Goal: Check status: Check status

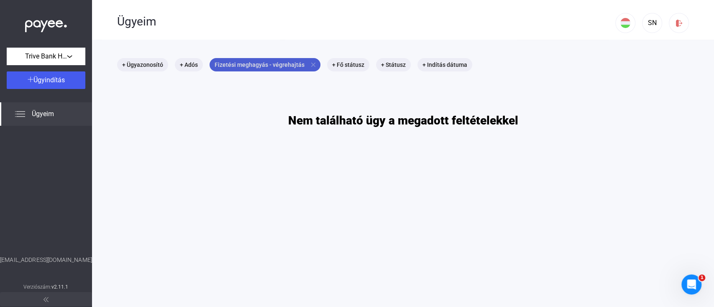
click at [310, 62] on mat-icon "close" at bounding box center [314, 65] width 8 height 8
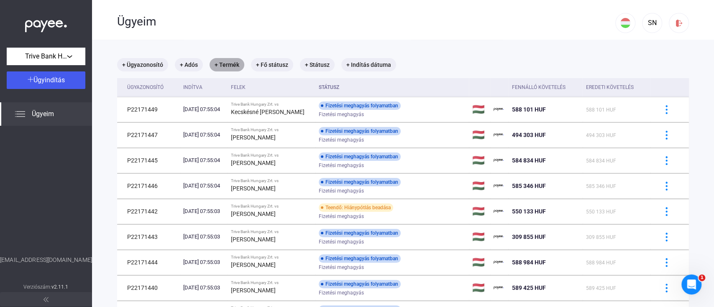
click at [234, 63] on mat-chip "+ Termék" at bounding box center [227, 64] width 35 height 13
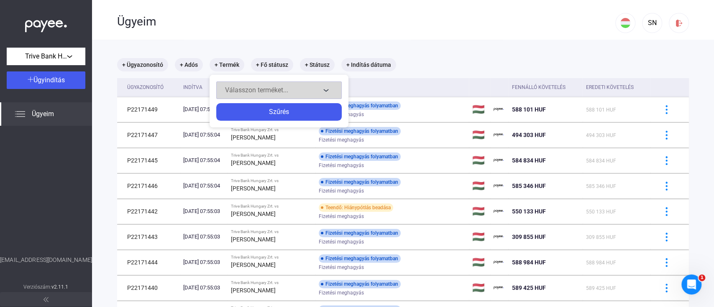
click at [274, 86] on span "Válasszon terméket..." at bounding box center [256, 90] width 63 height 8
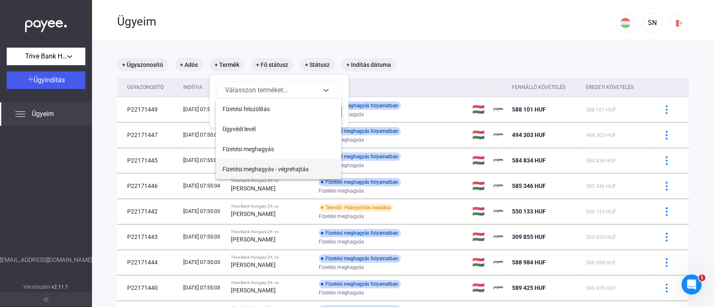
click at [295, 169] on span "Fizetési meghagyás - végrehajtás" at bounding box center [266, 169] width 86 height 10
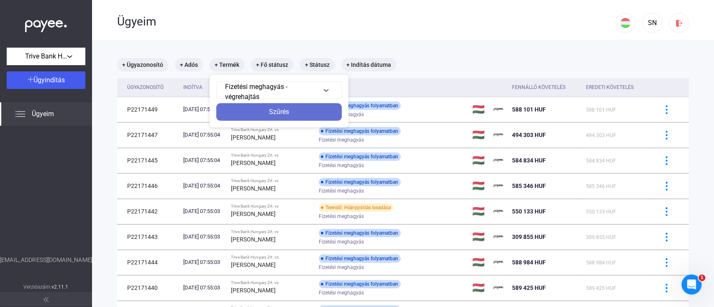
click at [298, 112] on div "Szűrés" at bounding box center [279, 112] width 120 height 10
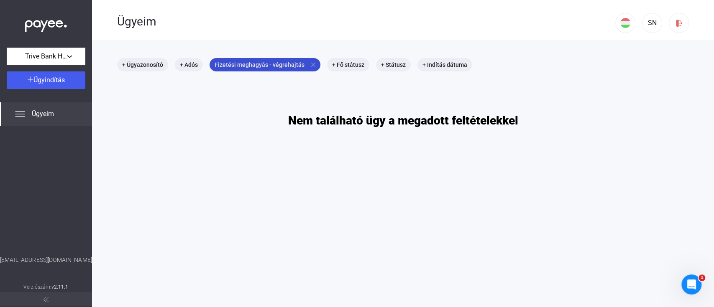
click at [312, 67] on mat-icon "close" at bounding box center [314, 65] width 8 height 8
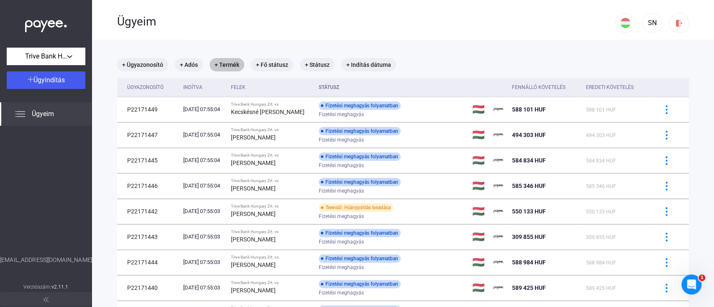
click at [244, 65] on div "+ Termék" at bounding box center [227, 64] width 38 height 17
click at [234, 64] on mat-chip "+ Termék" at bounding box center [227, 64] width 35 height 13
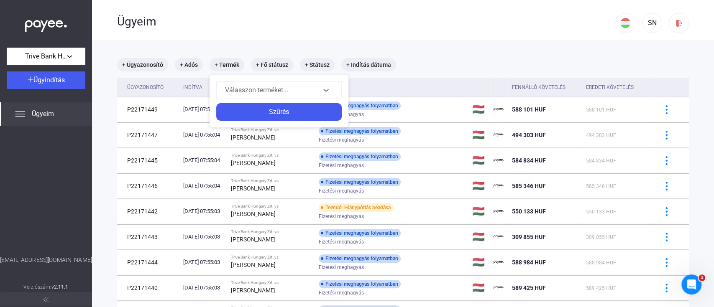
click at [486, 51] on div at bounding box center [357, 153] width 714 height 307
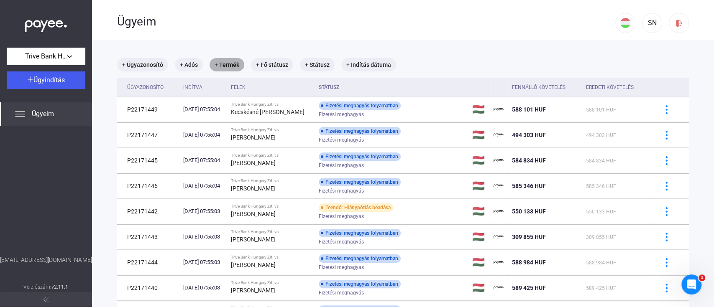
click at [228, 69] on mat-chip "+ Termék" at bounding box center [227, 64] width 35 height 13
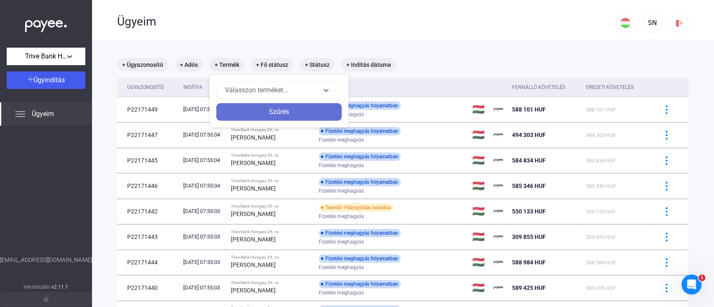
click at [245, 110] on div "Szűrés" at bounding box center [279, 112] width 120 height 10
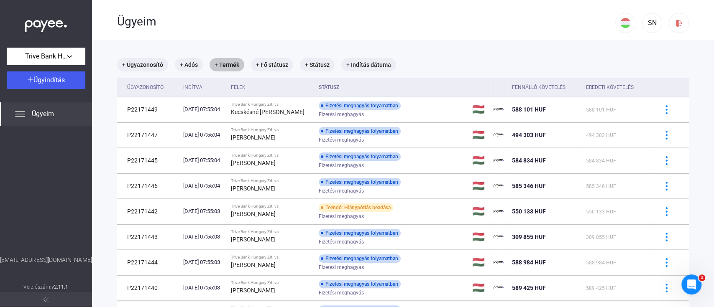
click at [232, 62] on mat-chip "+ Termék" at bounding box center [227, 64] width 35 height 13
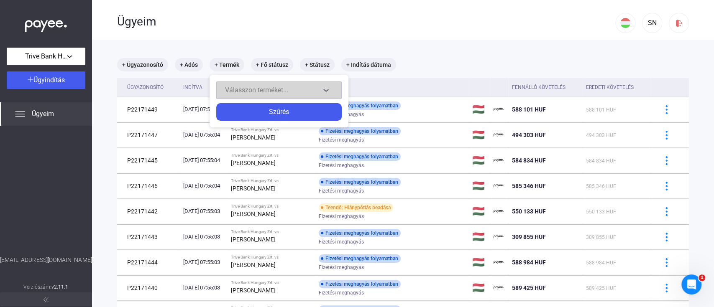
click at [253, 90] on span "Válasszon terméket..." at bounding box center [256, 90] width 63 height 8
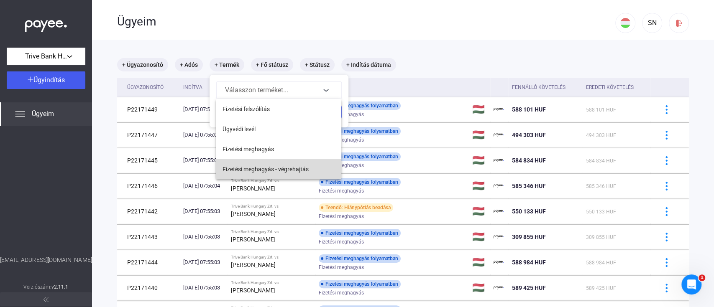
click at [273, 166] on span "Fizetési meghagyás - végrehajtás" at bounding box center [266, 169] width 86 height 10
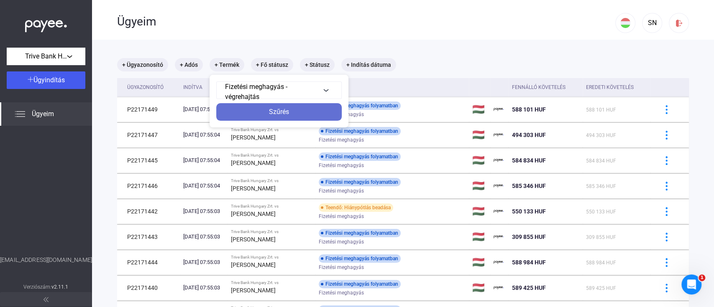
click at [309, 107] on div "Szűrés" at bounding box center [279, 112] width 120 height 10
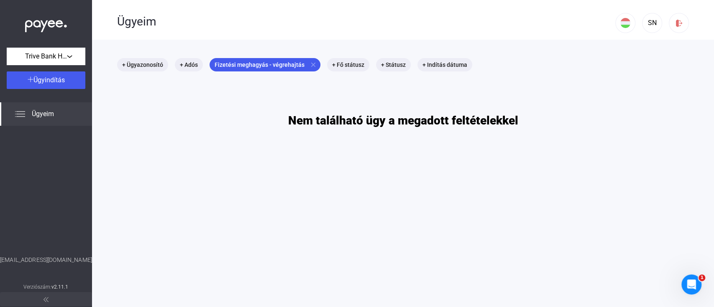
click at [48, 120] on div "Ügyeim" at bounding box center [46, 113] width 92 height 23
click at [44, 24] on img at bounding box center [46, 23] width 42 height 17
click at [45, 23] on img at bounding box center [46, 23] width 42 height 17
click at [47, 23] on img at bounding box center [46, 23] width 42 height 17
click at [310, 60] on mat-chip "Fizetési meghagyás - végrehajtás close" at bounding box center [265, 64] width 111 height 13
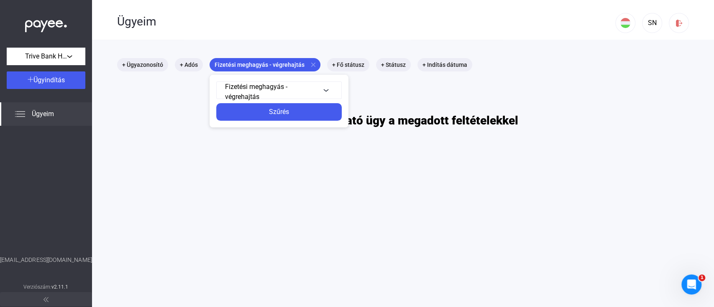
click at [308, 63] on div at bounding box center [357, 153] width 714 height 307
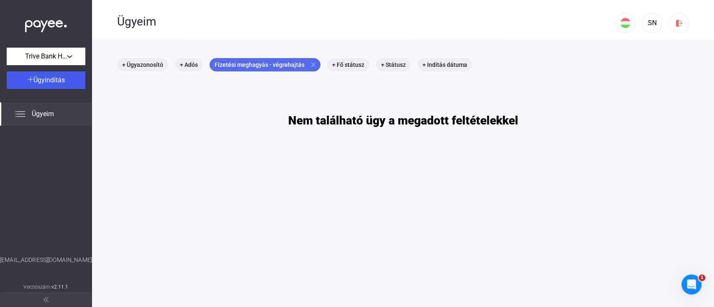
click at [310, 63] on mat-icon "close" at bounding box center [314, 65] width 8 height 8
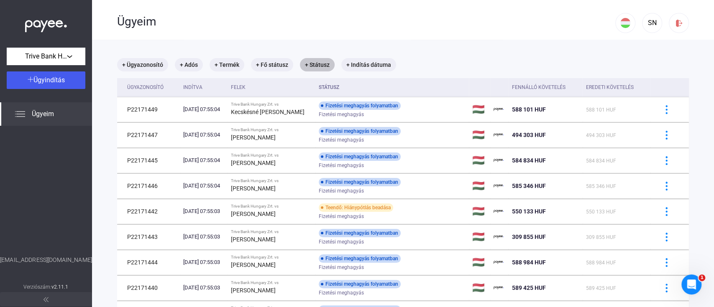
click at [325, 68] on mat-chip "+ Státusz" at bounding box center [317, 64] width 35 height 13
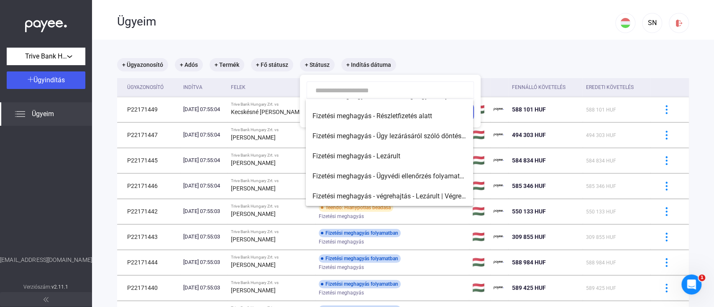
scroll to position [32, 0]
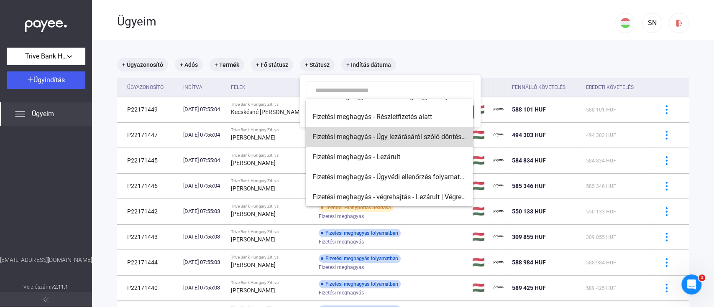
click at [413, 136] on span "Fizetési meghagyás - Ügy lezárásáról szóló döntés folyamatban" at bounding box center [389, 137] width 154 height 10
type input "**********"
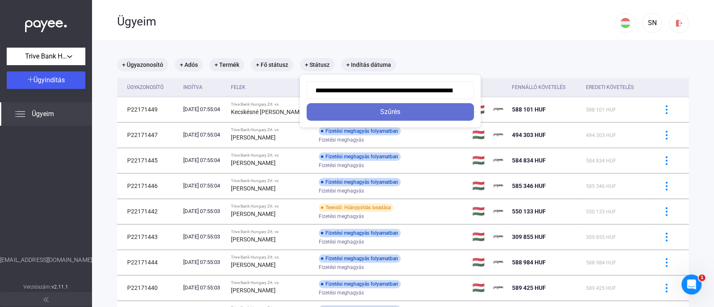
click at [395, 109] on div "Szűrés" at bounding box center [390, 112] width 162 height 10
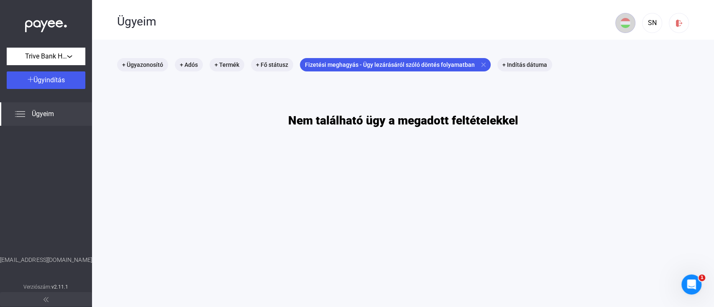
click at [620, 21] on img at bounding box center [625, 23] width 10 height 10
click at [646, 23] on div at bounding box center [357, 153] width 714 height 307
click at [646, 23] on div "SN" at bounding box center [652, 23] width 14 height 10
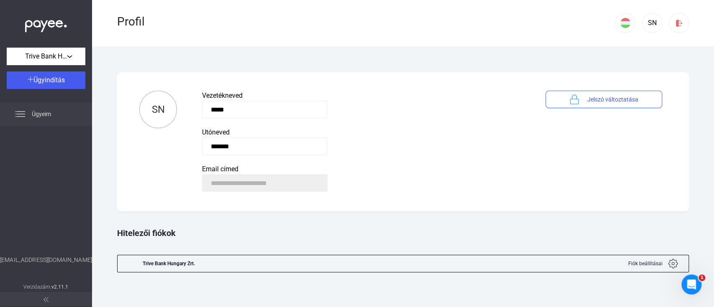
click at [46, 112] on span "Ügyeim" at bounding box center [41, 114] width 19 height 10
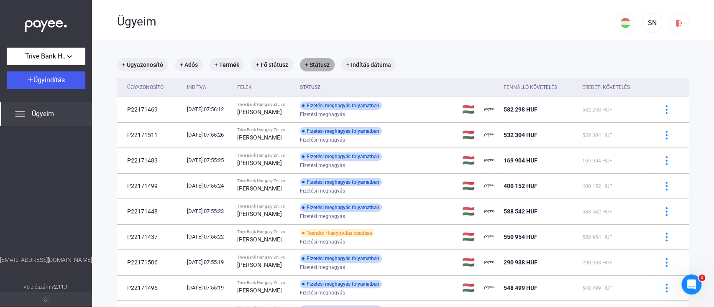
click at [328, 63] on mat-chip "+ Státusz" at bounding box center [317, 64] width 35 height 13
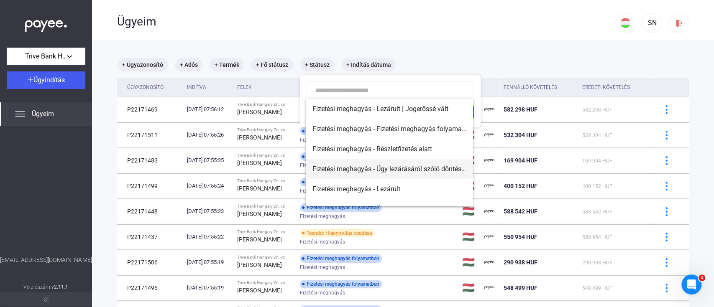
click at [412, 163] on mat-option "Fizetési meghagyás - Ügy lezárásáról szóló döntés folyamatban" at bounding box center [389, 169] width 167 height 20
type input "**********"
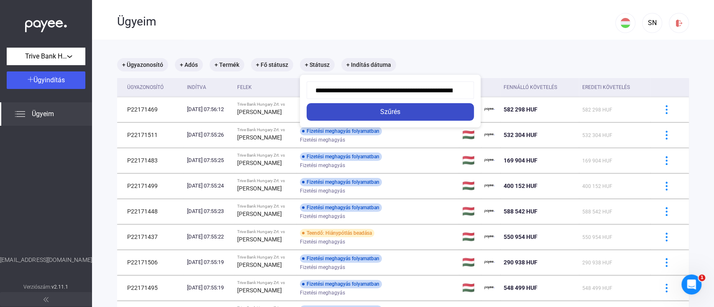
click at [422, 118] on button "Szűrés" at bounding box center [390, 112] width 167 height 18
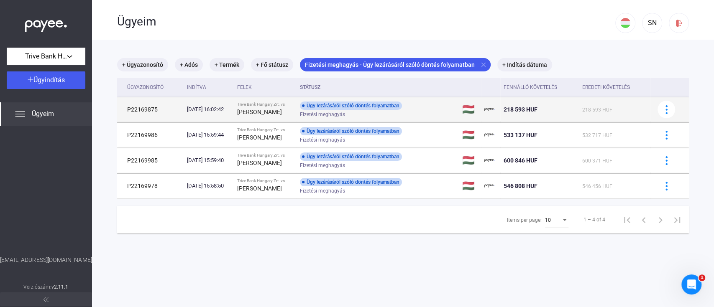
click at [447, 110] on td "Ügy lezárásáról szóló döntés folyamatban Fizetési meghagyás" at bounding box center [378, 109] width 162 height 25
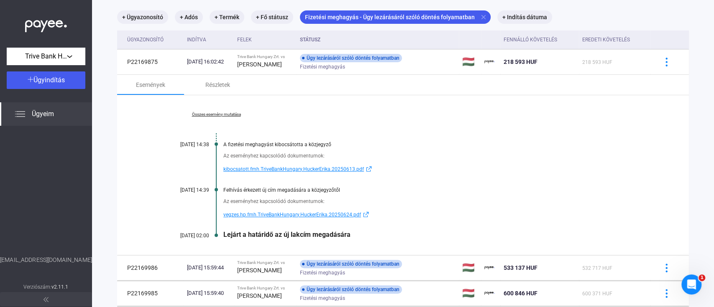
scroll to position [57, 0]
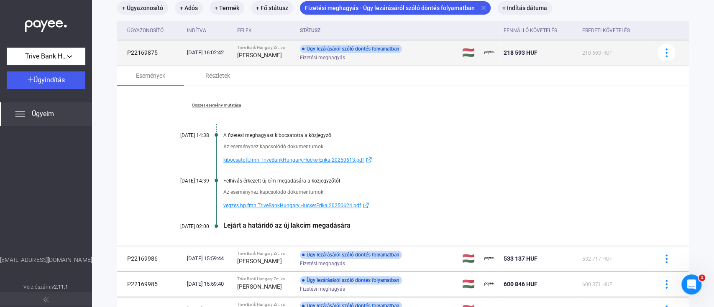
click at [431, 52] on div "Ügy lezárásáról szóló döntés folyamatban Fizetési meghagyás" at bounding box center [366, 53] width 133 height 16
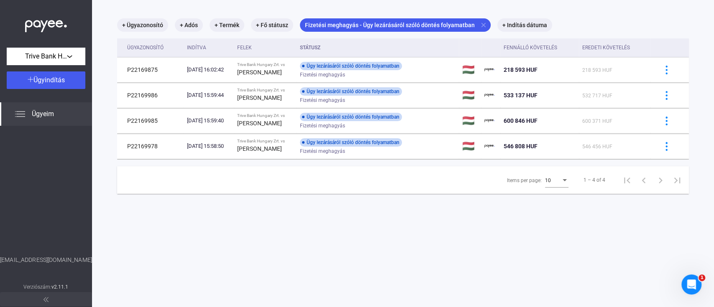
scroll to position [0, 0]
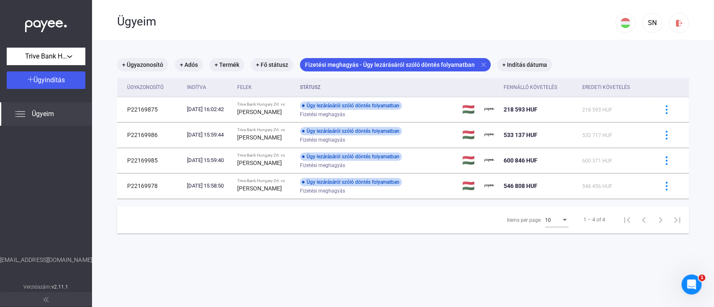
click at [40, 21] on img at bounding box center [46, 23] width 42 height 17
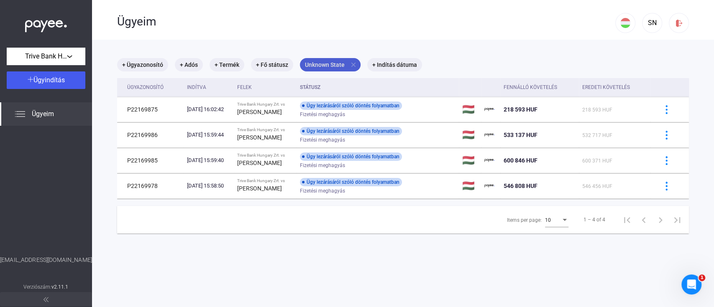
click at [355, 64] on mat-icon "close" at bounding box center [354, 65] width 8 height 8
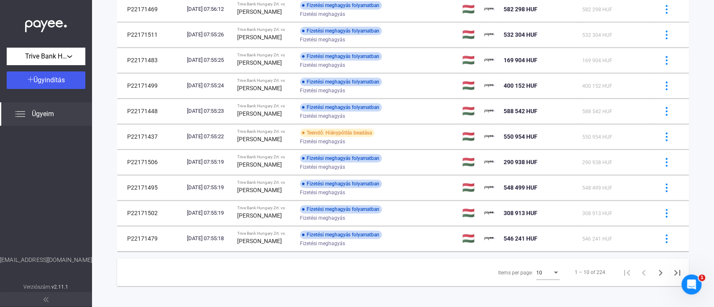
scroll to position [104, 0]
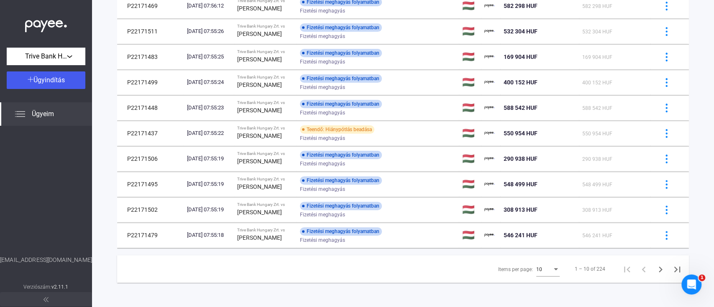
drag, startPoint x: 474, startPoint y: 294, endPoint x: 474, endPoint y: 333, distance: 39.7
click at [474, 307] on html "Trive Bank Hungary Zrt. Ügyindítás Ügyeim [EMAIL_ADDRESS][DOMAIN_NAME] Verziósz…" at bounding box center [357, 153] width 714 height 307
